Goal: Task Accomplishment & Management: Use online tool/utility

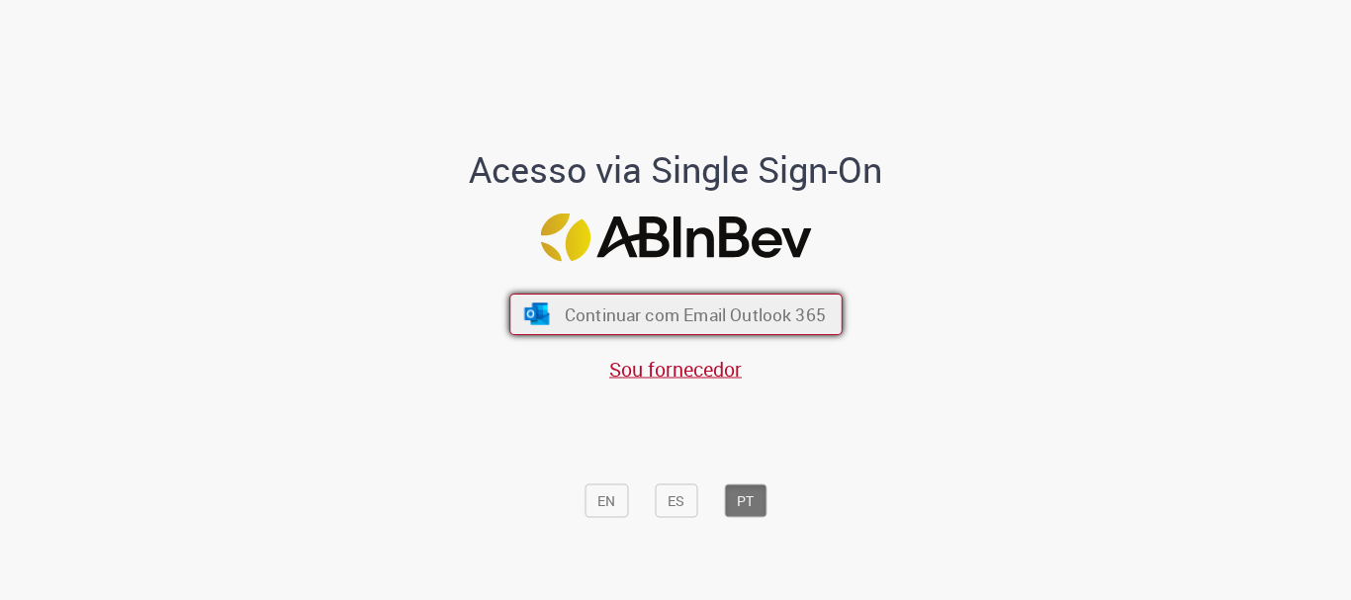
click at [638, 311] on span "Continuar com Email Outlook 365" at bounding box center [694, 315] width 261 height 23
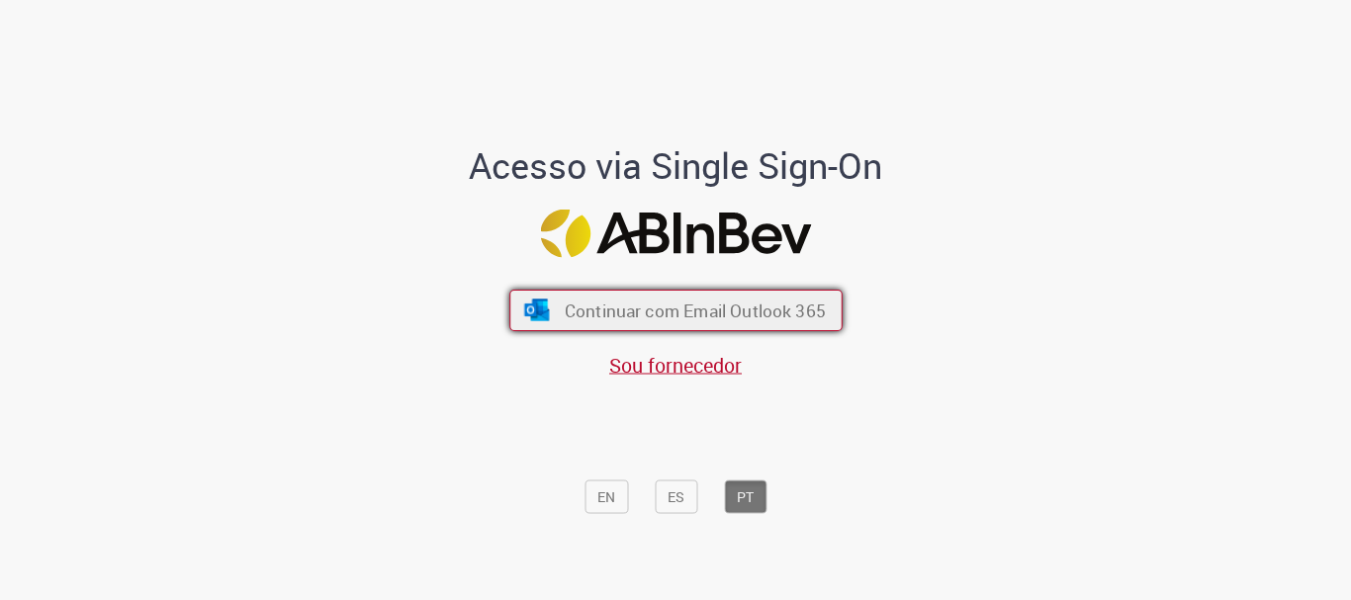
scroll to position [5, 0]
click at [724, 314] on span "Continuar com Email Outlook 365" at bounding box center [694, 310] width 261 height 23
